Goal: Task Accomplishment & Management: Use online tool/utility

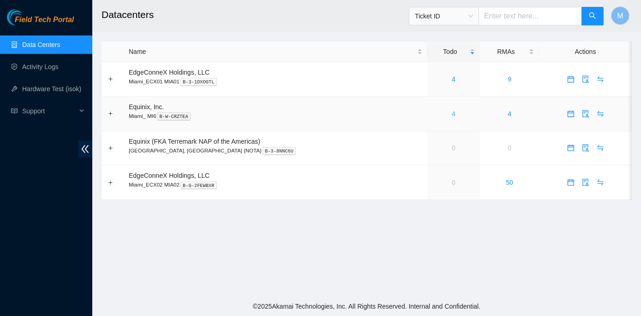
click at [452, 115] on link "4" at bounding box center [454, 113] width 4 height 7
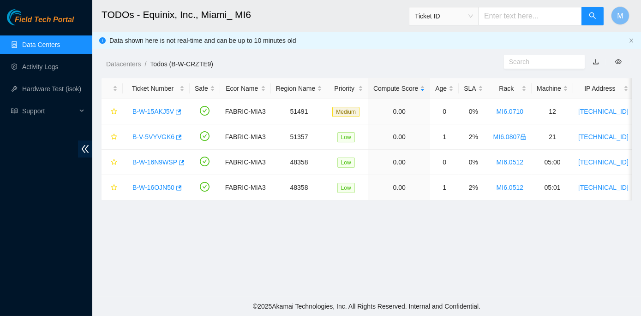
click at [49, 43] on link "Data Centers" at bounding box center [41, 44] width 38 height 7
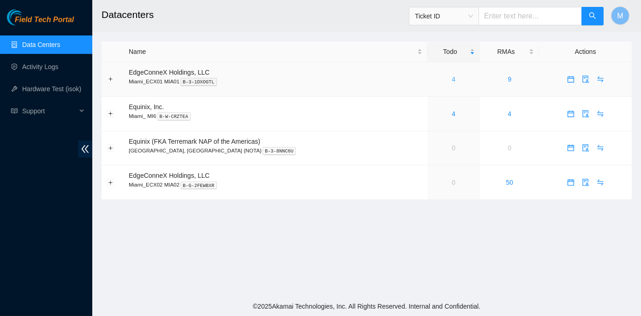
click at [452, 78] on link "4" at bounding box center [454, 79] width 4 height 7
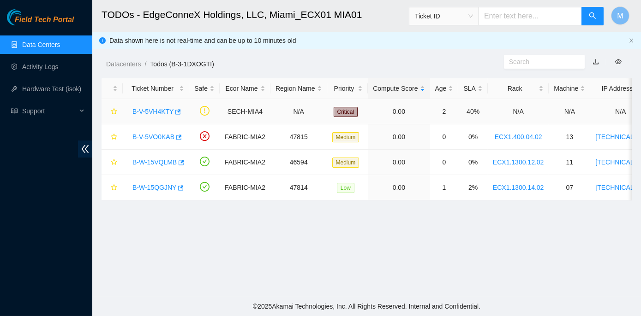
click at [155, 111] on link "B-V-5VH4KTY" at bounding box center [152, 111] width 41 height 7
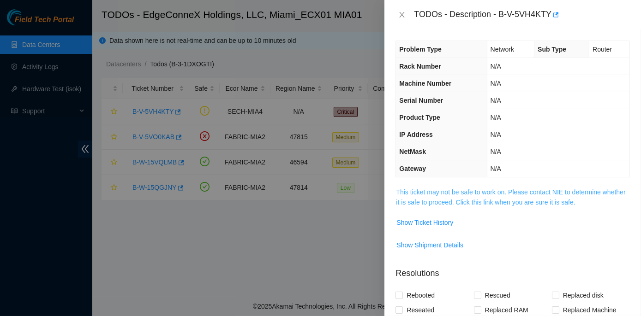
click at [499, 189] on link "This ticket may not be safe to work on. Please contact NIE to determine whether…" at bounding box center [510, 198] width 229 height 18
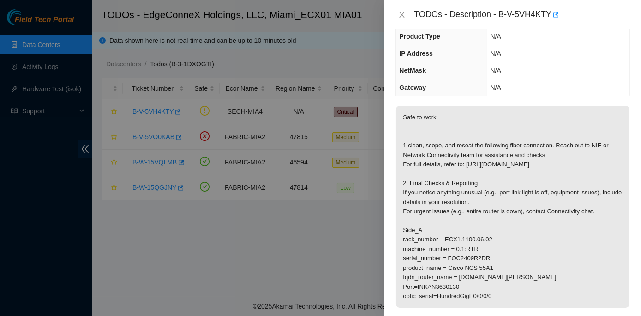
scroll to position [125, 0]
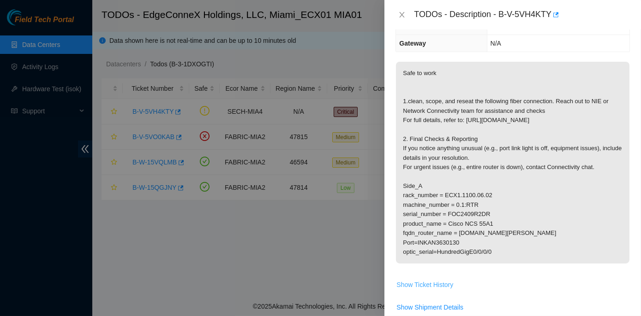
click at [422, 290] on span "Show Ticket History" at bounding box center [424, 285] width 57 height 10
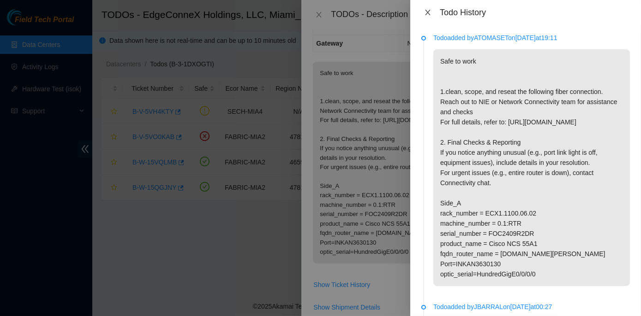
click at [429, 9] on icon "close" at bounding box center [427, 12] width 7 height 7
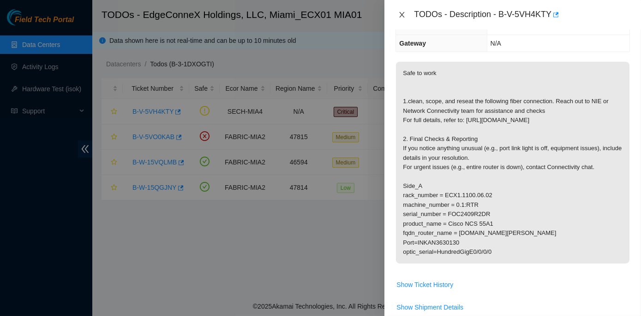
click at [403, 11] on icon "close" at bounding box center [401, 14] width 7 height 7
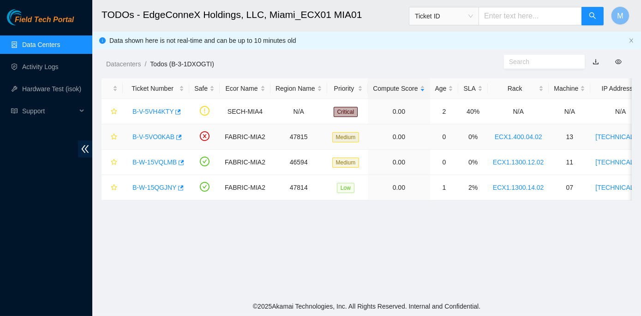
scroll to position [156, 0]
click at [36, 44] on link "Data Centers" at bounding box center [41, 44] width 38 height 7
